Goal: Task Accomplishment & Management: Manage account settings

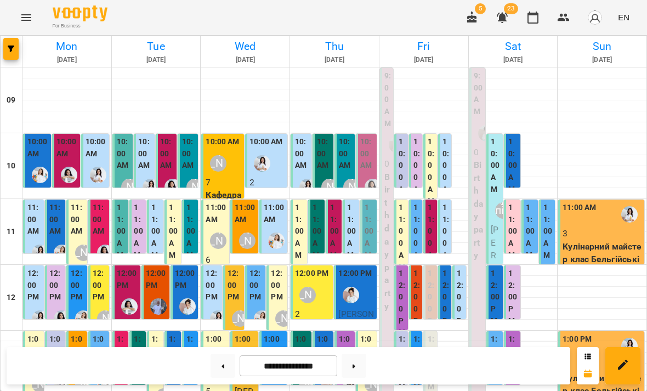
click at [35, 25] on button "Menu" at bounding box center [26, 17] width 26 height 26
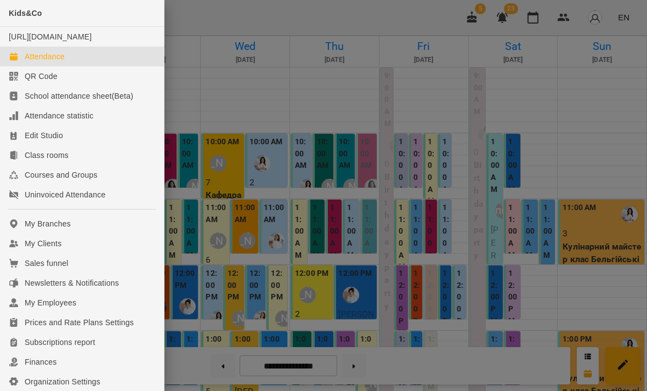
click at [95, 248] on link "My Clients" at bounding box center [82, 244] width 164 height 20
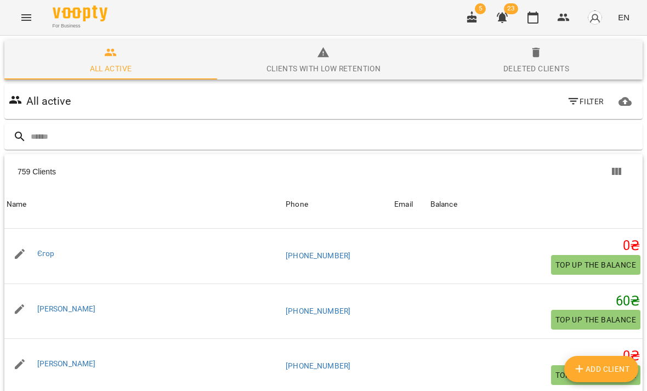
scroll to position [157, 0]
click at [511, 143] on input "text" at bounding box center [335, 137] width 608 height 18
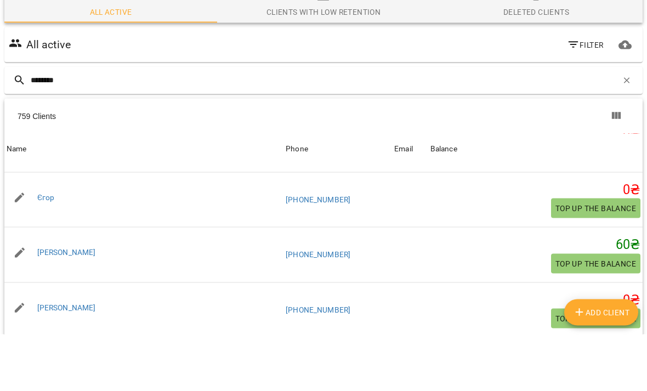
type input "*********"
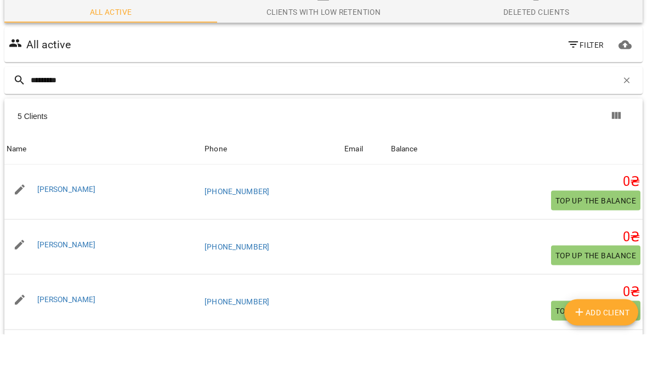
scroll to position [57, 0]
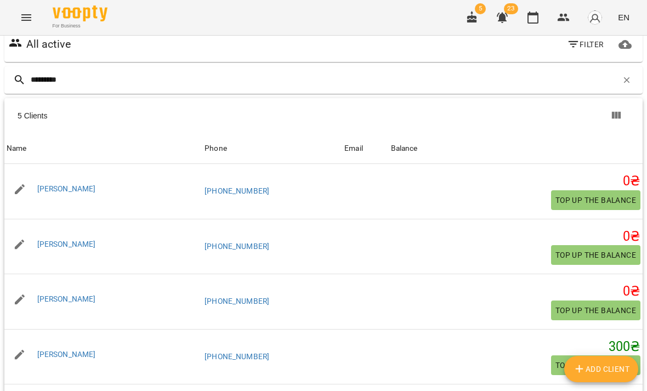
click at [64, 193] on link "[PERSON_NAME]" at bounding box center [66, 188] width 59 height 9
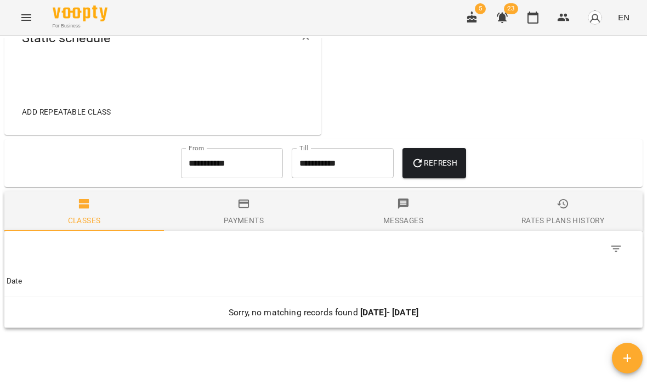
click at [240, 227] on div "Payments" at bounding box center [244, 220] width 40 height 13
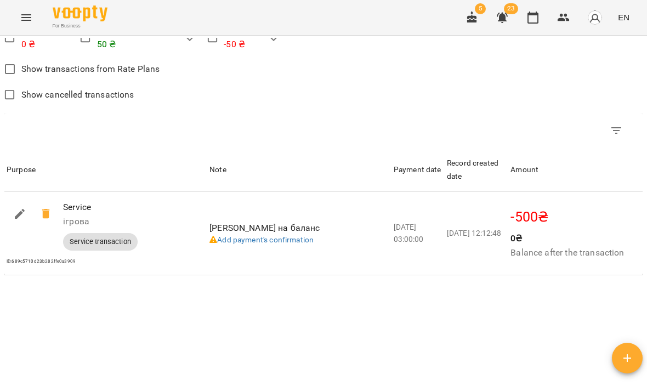
scroll to position [660, 0]
click at [46, 220] on icon at bounding box center [46, 215] width 8 height 10
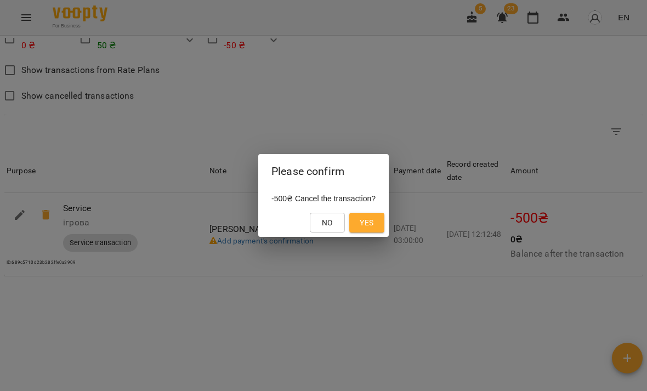
click at [330, 231] on button "No" at bounding box center [327, 223] width 35 height 20
